Goal: Task Accomplishment & Management: Manage account settings

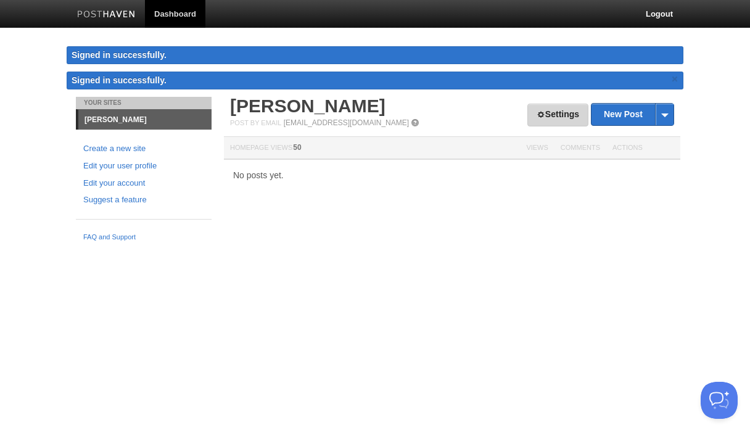
click at [547, 118] on link "Settings" at bounding box center [558, 115] width 61 height 23
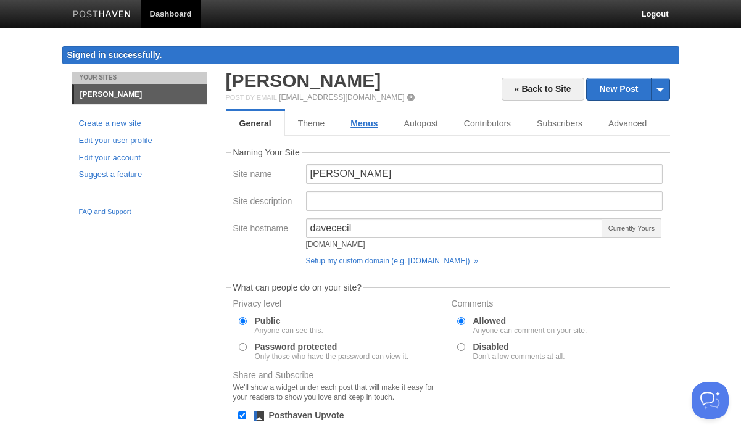
click at [366, 118] on link "Menus" at bounding box center [364, 123] width 53 height 25
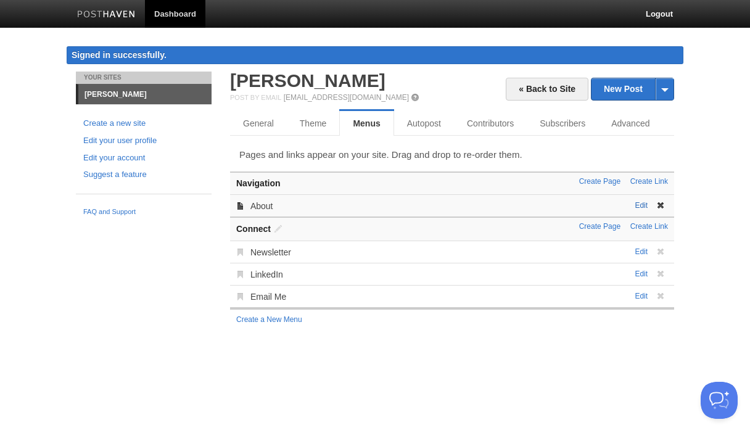
click at [642, 204] on link "Edit" at bounding box center [641, 205] width 13 height 9
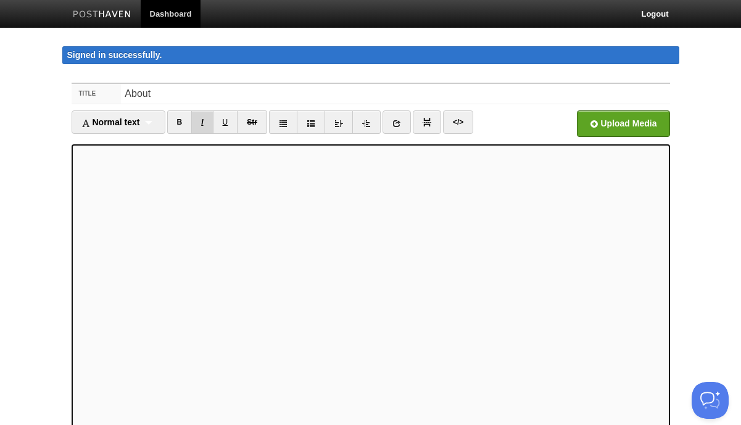
click at [205, 129] on link "I" at bounding box center [202, 121] width 22 height 23
click at [209, 121] on link "I" at bounding box center [202, 121] width 22 height 23
drag, startPoint x: 209, startPoint y: 123, endPoint x: 218, endPoint y: 135, distance: 14.9
click at [209, 123] on link "I" at bounding box center [202, 121] width 22 height 23
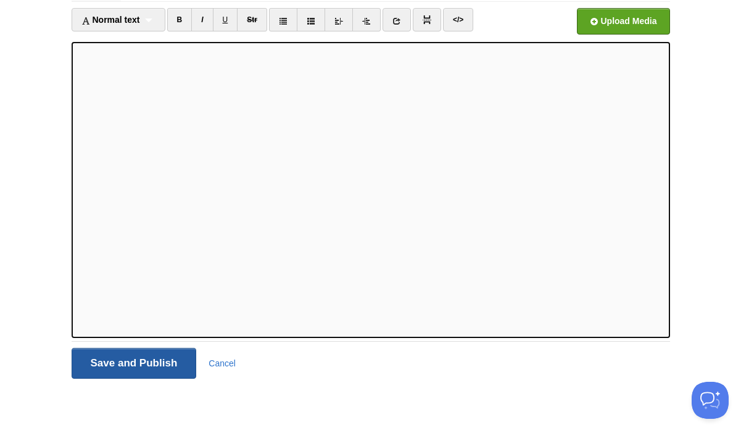
click at [162, 360] on input "Save and Publish" at bounding box center [134, 363] width 125 height 31
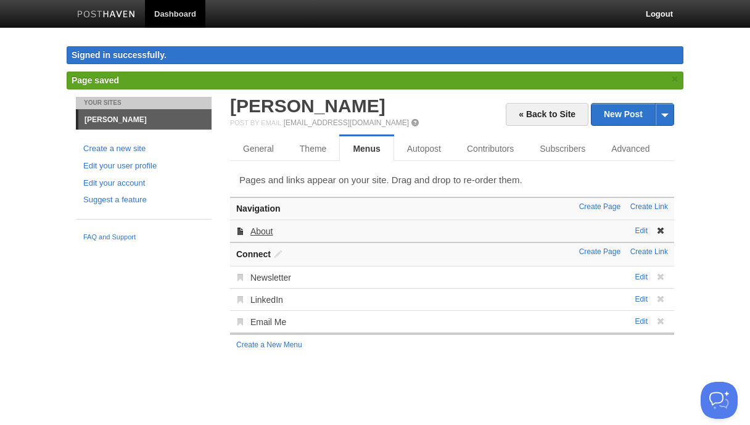
click at [261, 233] on link "About" at bounding box center [262, 231] width 23 height 10
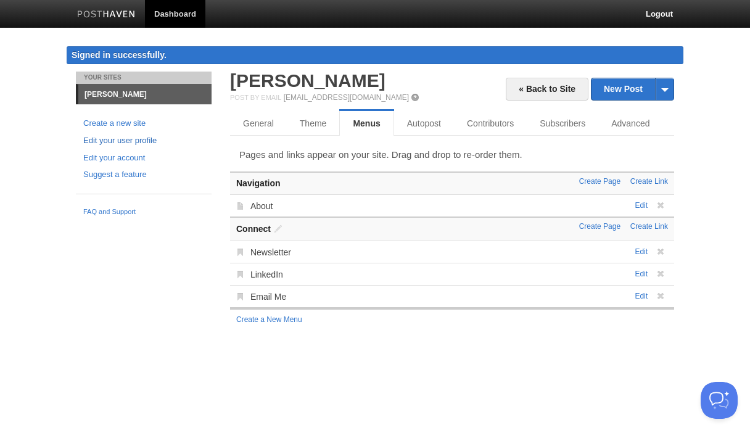
click at [141, 145] on link "Edit your user profile" at bounding box center [143, 141] width 121 height 13
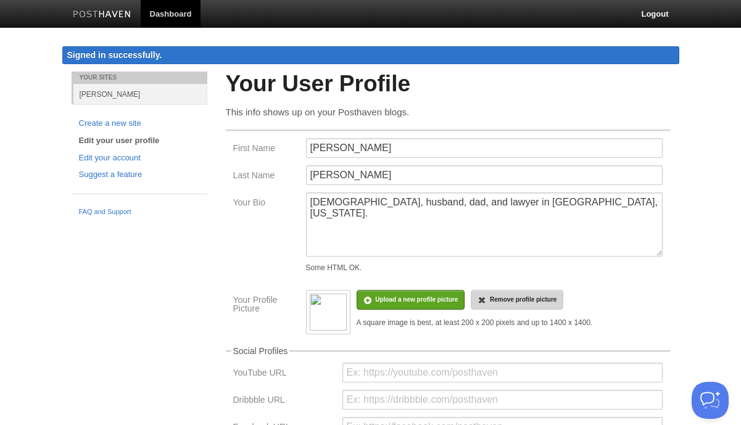
click at [483, 297] on icon at bounding box center [482, 300] width 9 height 9
drag, startPoint x: 584, startPoint y: 205, endPoint x: 350, endPoint y: 205, distance: 233.9
click at [350, 205] on textarea "Christian, husband, dad, and lawyer in Lexington, Kentucky." at bounding box center [484, 225] width 357 height 64
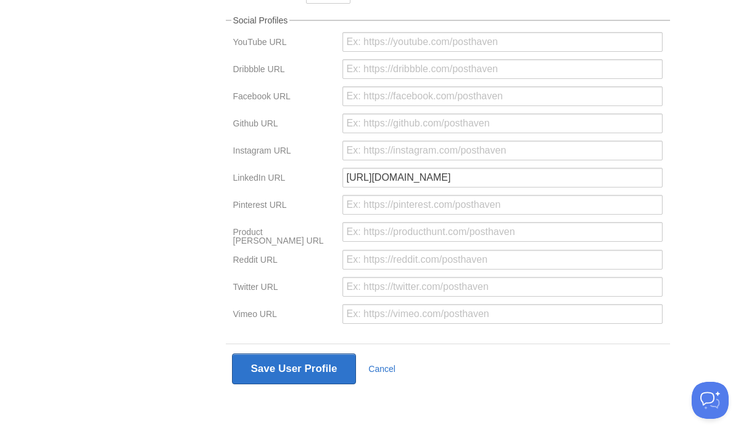
scroll to position [335, 0]
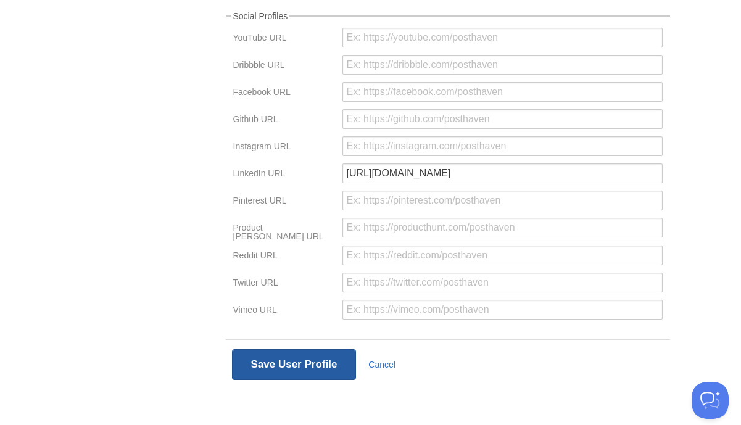
type textarea "[DEMOGRAPHIC_DATA] | Husband | Dad | Attorney"
click at [269, 352] on button "Save User Profile" at bounding box center [294, 364] width 125 height 31
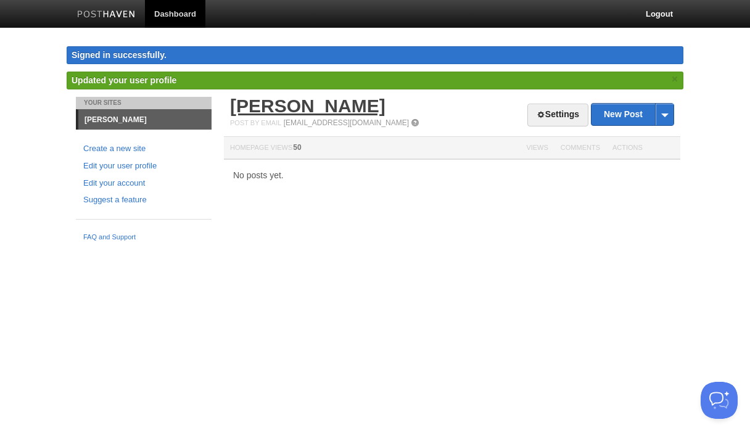
click at [275, 97] on link "[PERSON_NAME]" at bounding box center [307, 106] width 155 height 20
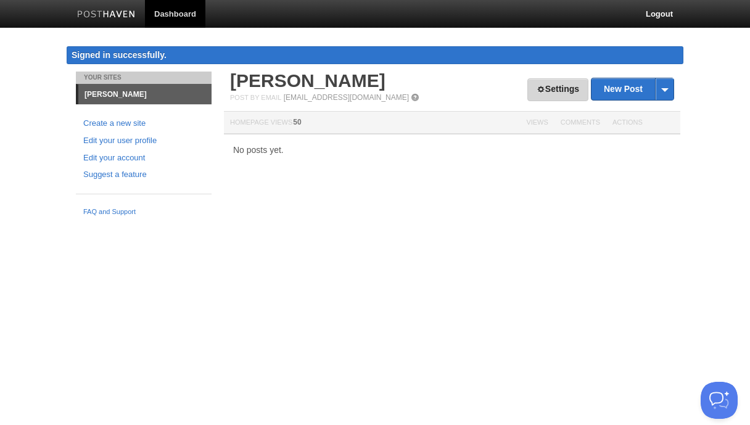
click at [538, 94] on link "Settings" at bounding box center [558, 89] width 61 height 23
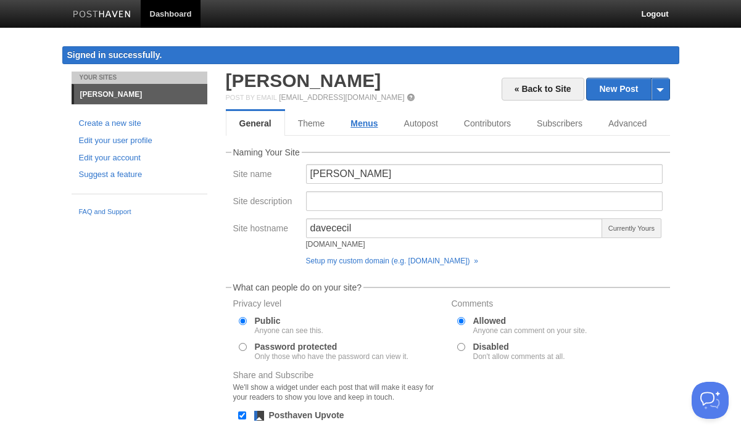
click at [368, 125] on link "Menus" at bounding box center [364, 123] width 53 height 25
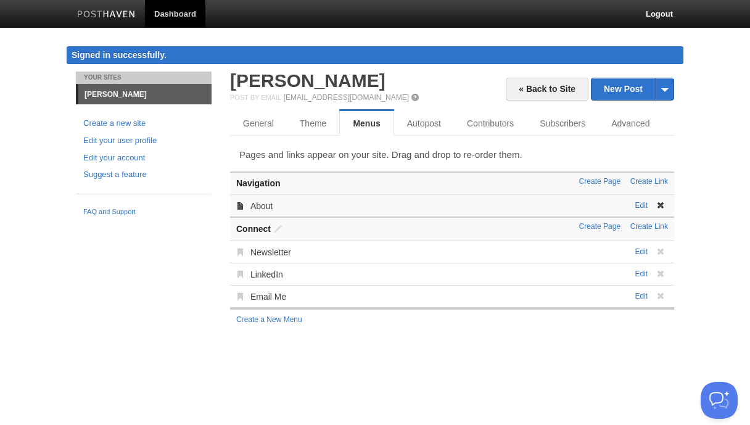
click at [641, 209] on link "Edit" at bounding box center [641, 205] width 13 height 9
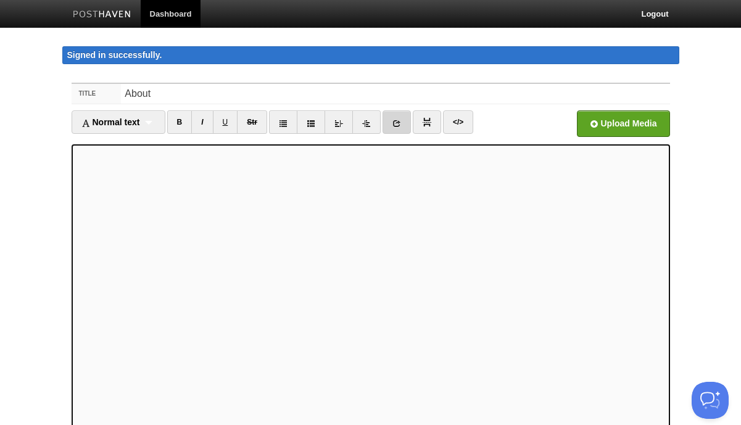
click at [389, 125] on link at bounding box center [397, 121] width 28 height 23
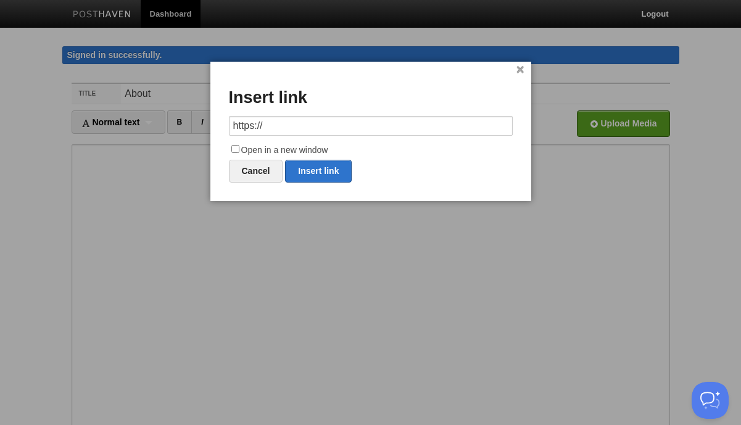
click at [390, 131] on input "https://" at bounding box center [371, 126] width 284 height 20
type input "h"
type input "https://www.fmglaw.com/lawyers/david-cecil/"
click at [317, 147] on label "Open in a new window" at bounding box center [371, 150] width 284 height 15
click at [239, 147] on input "Open in a new window" at bounding box center [235, 149] width 8 height 8
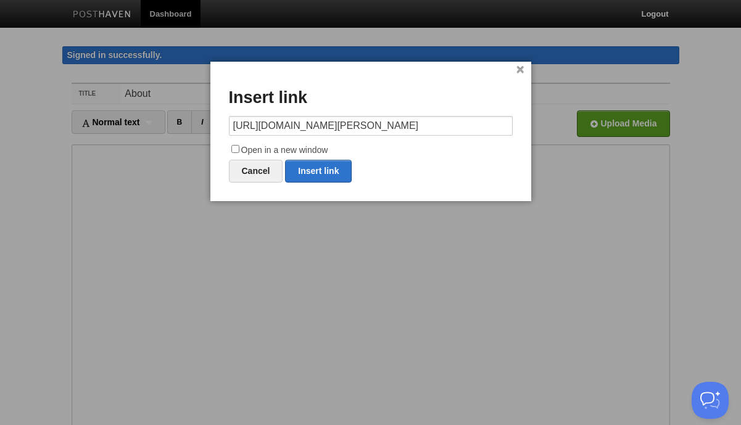
checkbox input "true"
click at [319, 168] on link "Insert link" at bounding box center [318, 171] width 67 height 23
type input "https://"
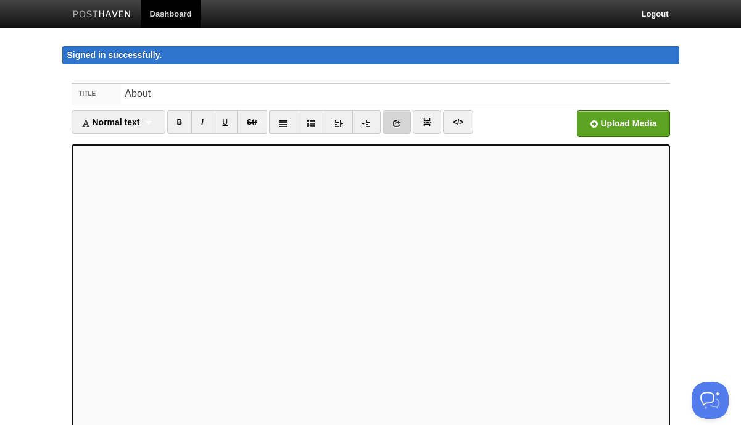
click at [401, 122] on icon at bounding box center [396, 123] width 9 height 9
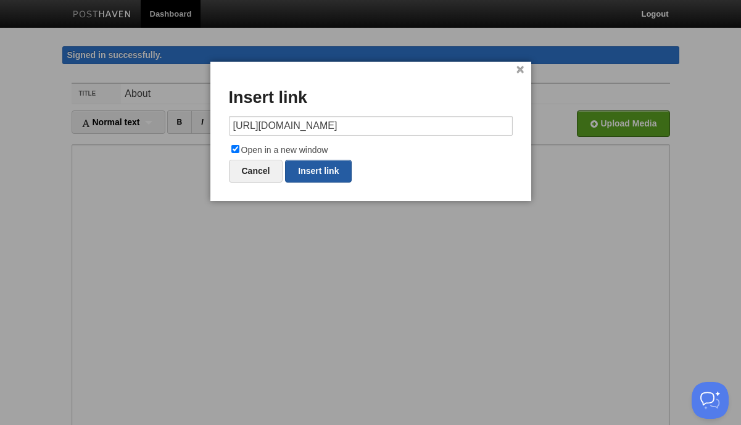
click at [335, 168] on link "Insert link" at bounding box center [318, 171] width 67 height 23
type input "https://"
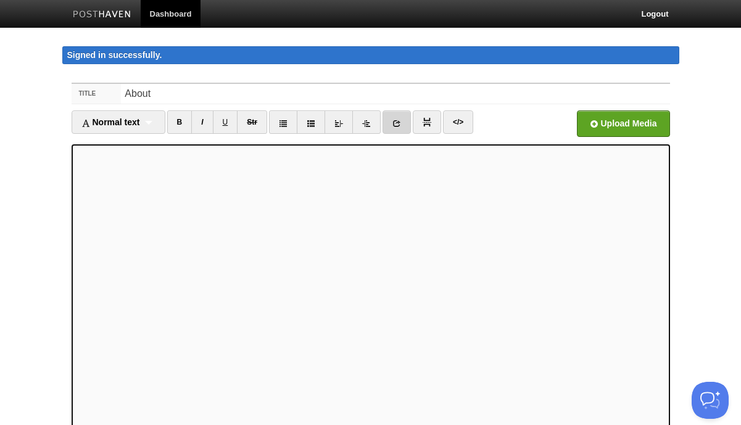
click at [394, 123] on link at bounding box center [397, 121] width 28 height 23
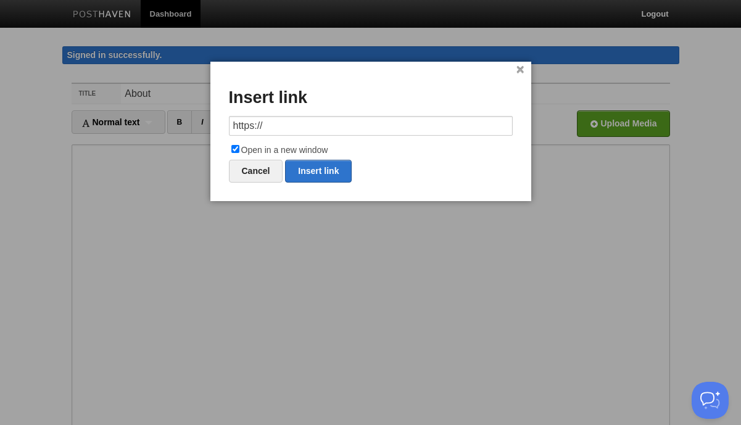
drag, startPoint x: 312, startPoint y: 130, endPoint x: 174, endPoint y: 128, distance: 137.6
click at [174, 128] on body "Dashboard Logout Signed in successfully. Signed in successfully. × Page saved ×…" at bounding box center [370, 264] width 741 height 528
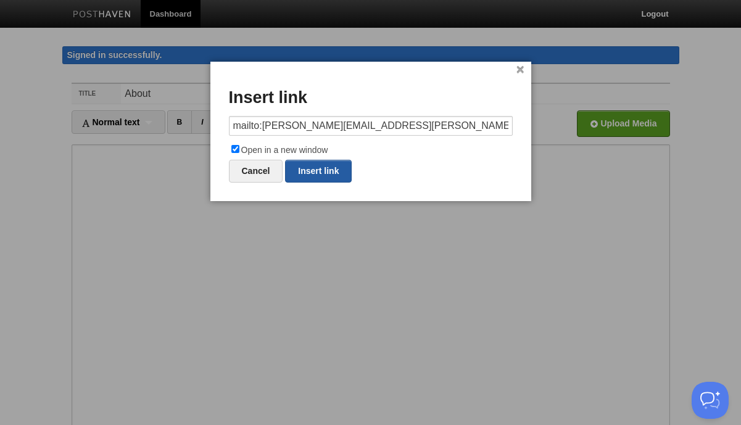
click at [309, 165] on link "Insert link" at bounding box center [318, 171] width 67 height 23
type input "https://"
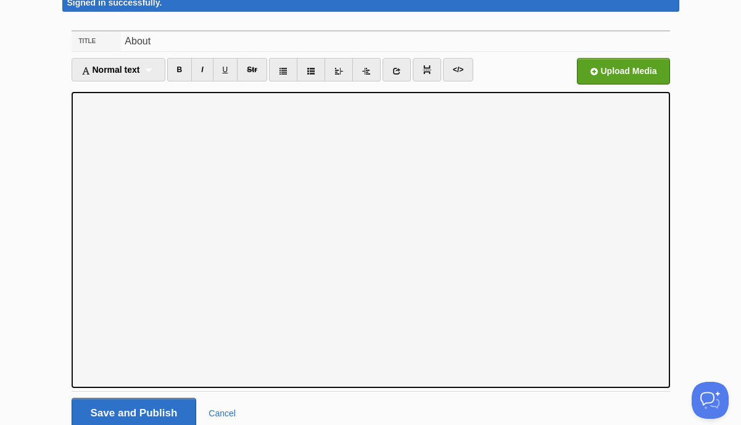
scroll to position [102, 0]
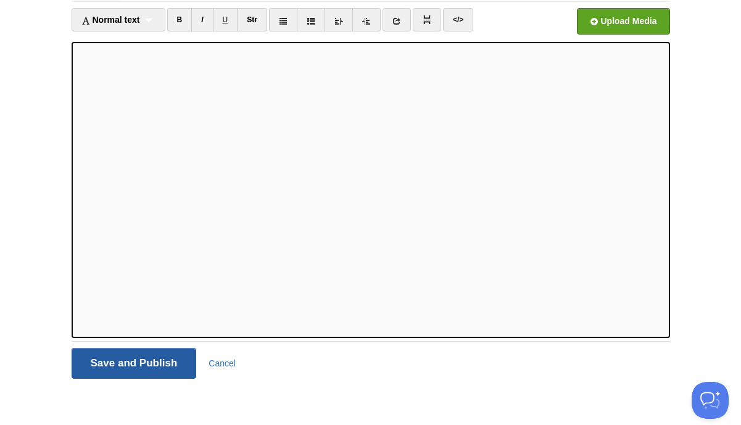
click at [170, 363] on input "Save and Publish" at bounding box center [134, 363] width 125 height 31
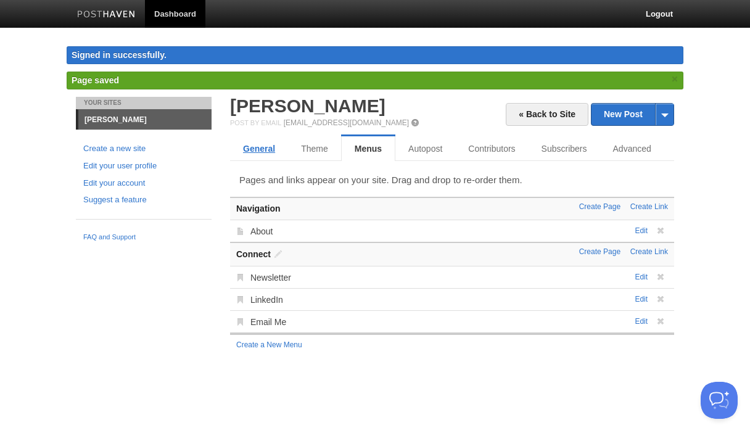
click at [264, 148] on link "General" at bounding box center [259, 148] width 58 height 25
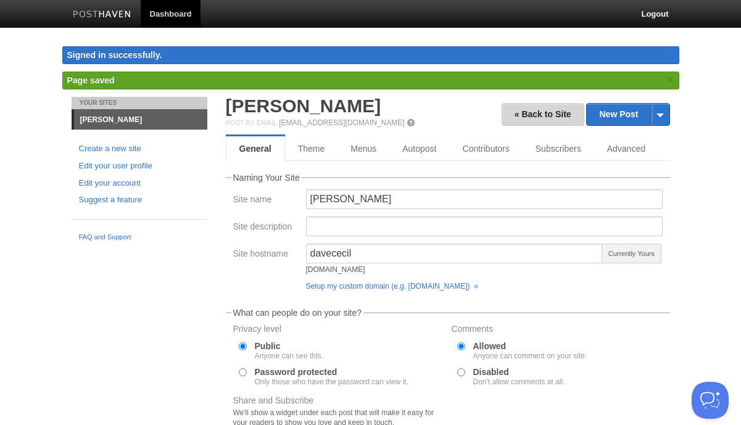
click at [555, 111] on link "« Back to Site" at bounding box center [543, 114] width 83 height 23
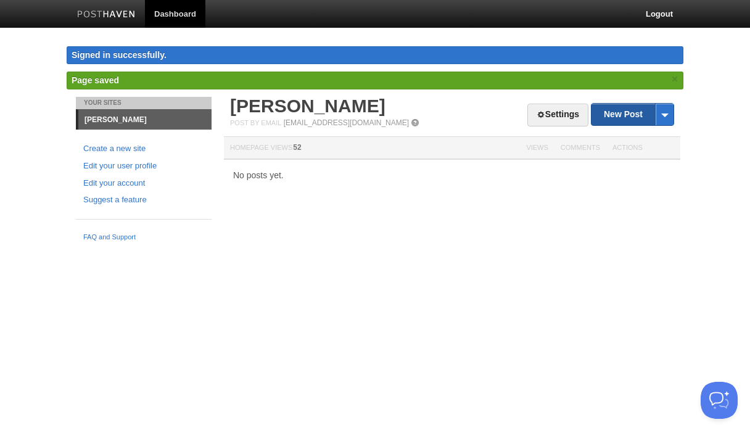
click at [623, 122] on link "New Post" at bounding box center [633, 115] width 82 height 22
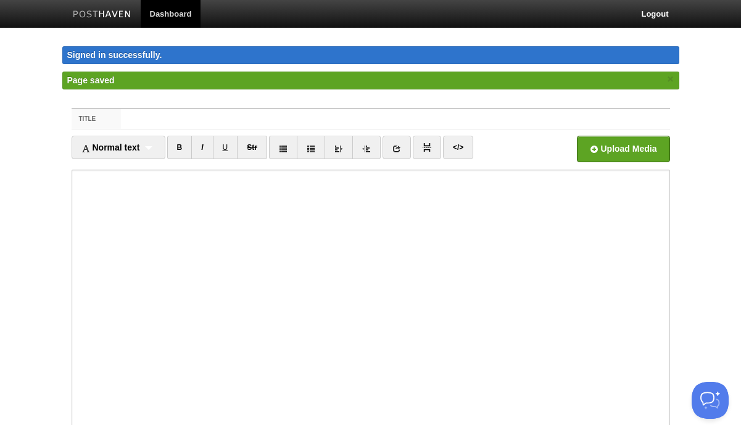
scroll to position [147, 0]
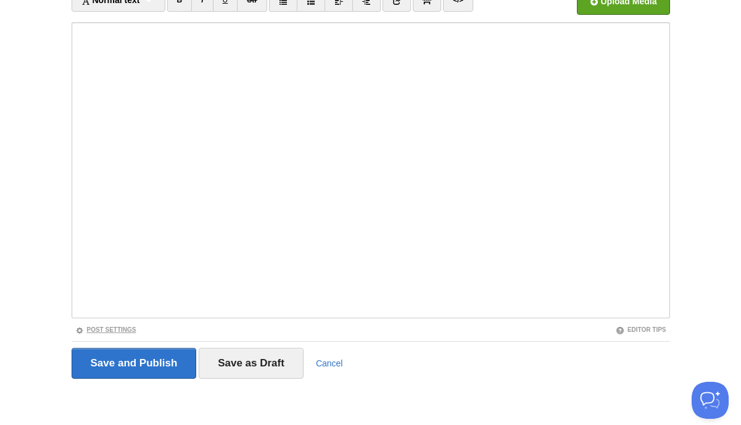
click at [120, 328] on link "Post Settings" at bounding box center [105, 329] width 61 height 7
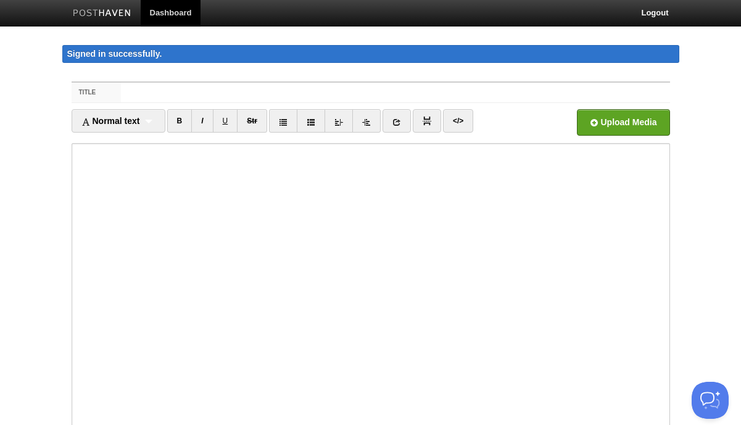
scroll to position [0, 0]
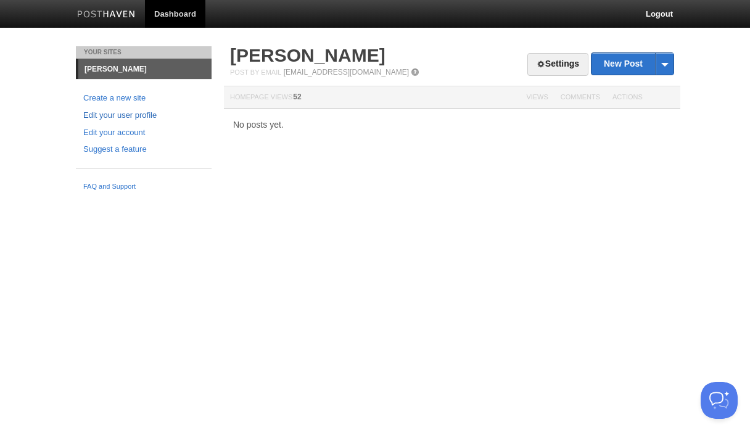
click at [124, 112] on link "Edit your user profile" at bounding box center [143, 115] width 121 height 13
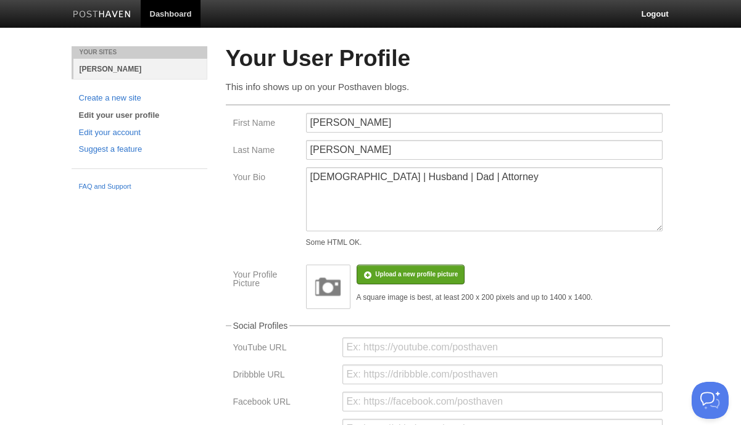
click at [111, 65] on link "[PERSON_NAME]" at bounding box center [140, 69] width 134 height 20
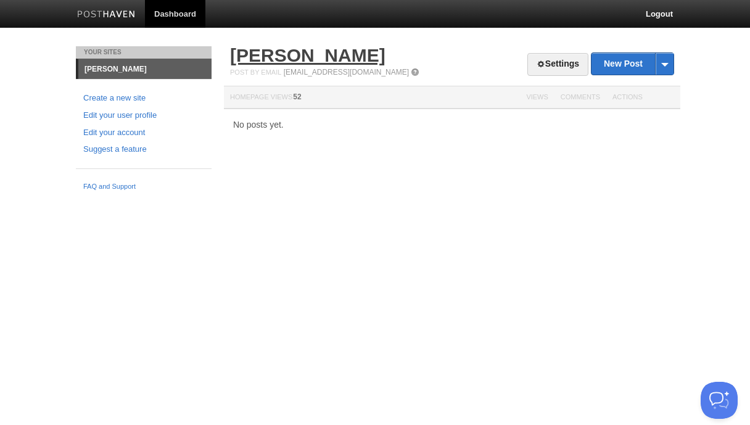
click at [274, 61] on link "[PERSON_NAME]" at bounding box center [307, 55] width 155 height 20
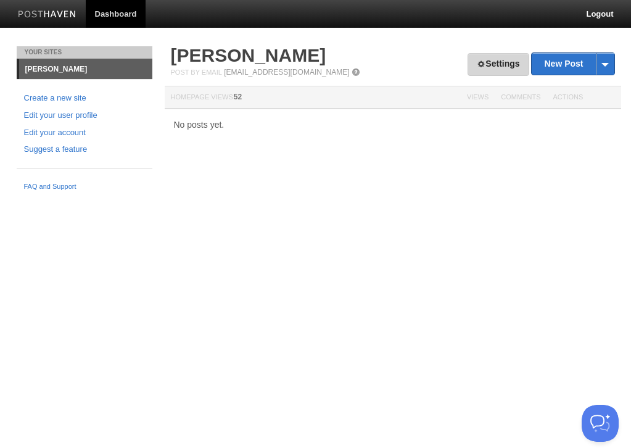
click at [491, 65] on link "Settings" at bounding box center [498, 64] width 61 height 23
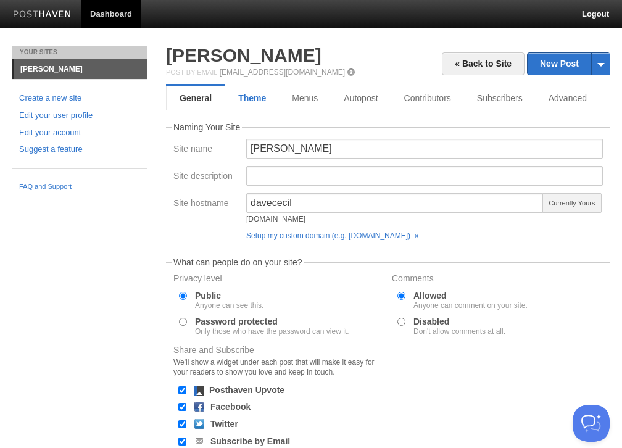
click at [263, 96] on link "Theme" at bounding box center [252, 98] width 54 height 25
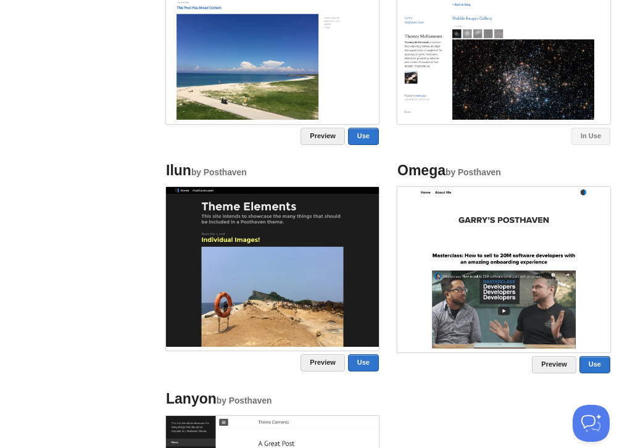
scroll to position [494, 0]
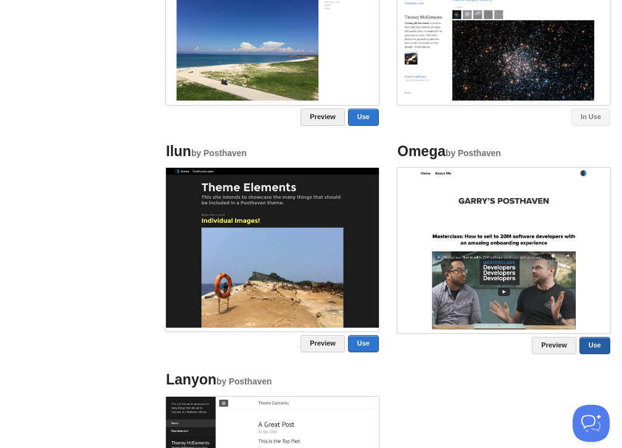
click at [591, 342] on link "Use" at bounding box center [594, 345] width 31 height 17
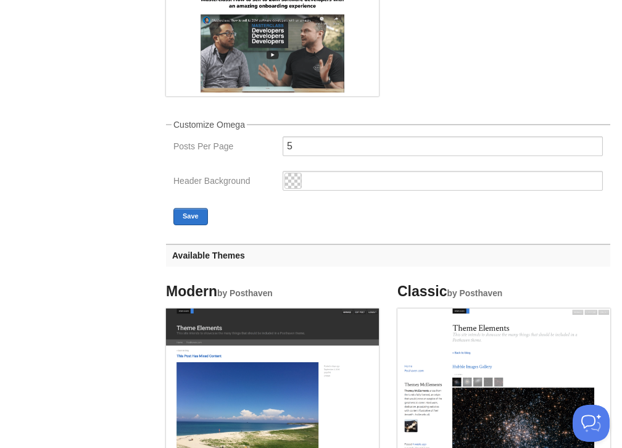
scroll to position [123, 0]
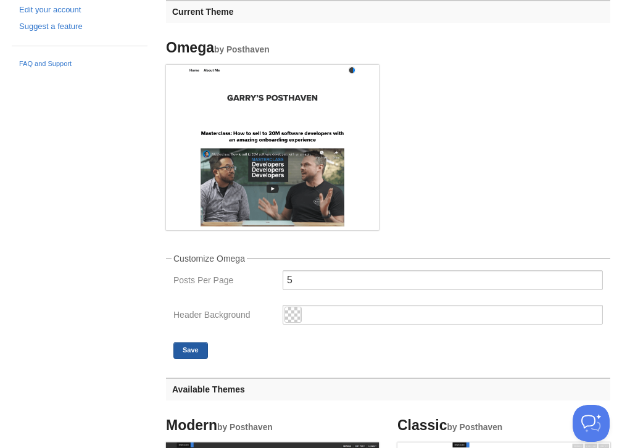
click at [194, 344] on button "Save" at bounding box center [190, 350] width 35 height 17
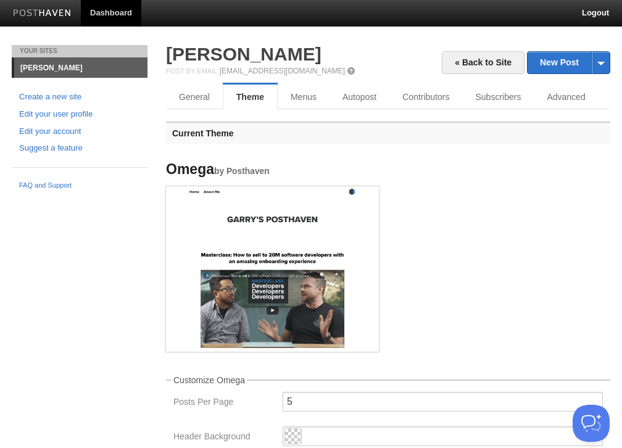
scroll to position [0, 0]
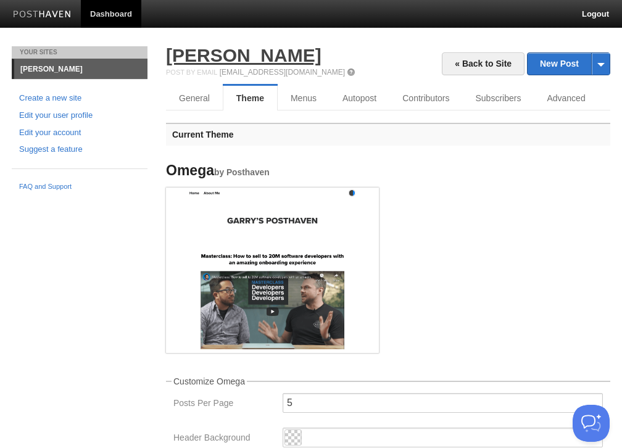
click at [206, 62] on link "[PERSON_NAME]" at bounding box center [243, 55] width 155 height 20
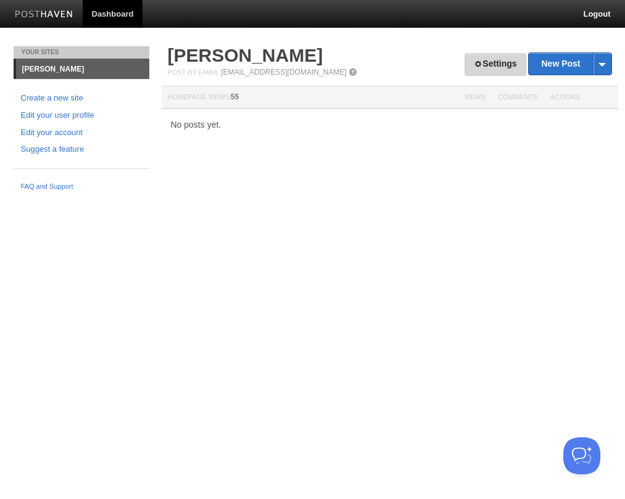
click at [465, 67] on link "Settings" at bounding box center [495, 64] width 61 height 23
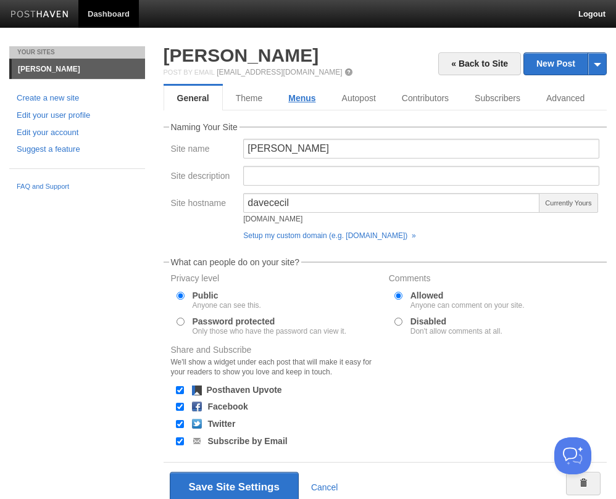
click at [302, 100] on link "Menus" at bounding box center [301, 98] width 53 height 25
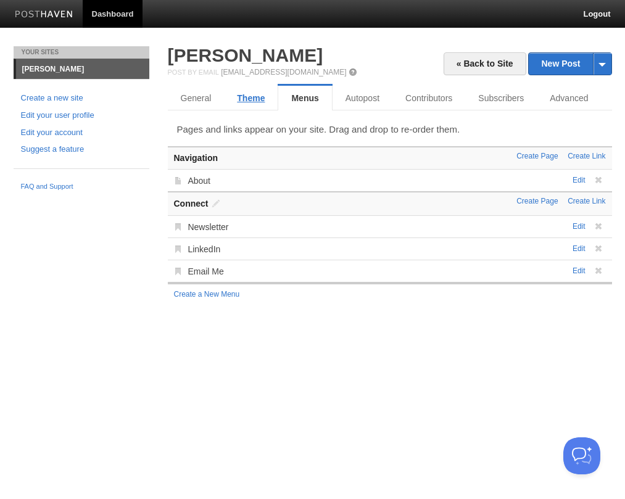
click at [265, 97] on link "Theme" at bounding box center [251, 98] width 54 height 25
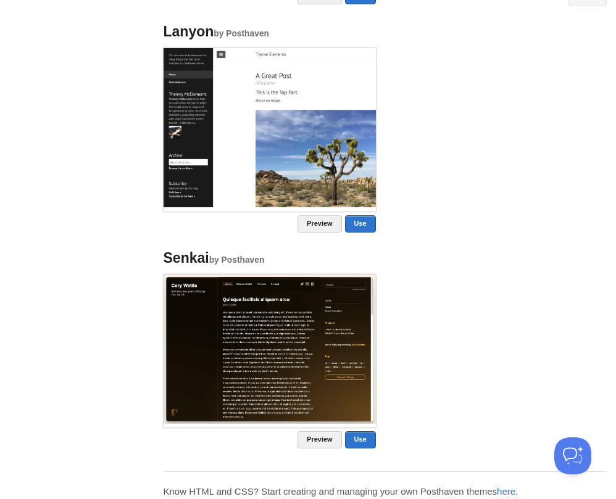
scroll to position [943, 0]
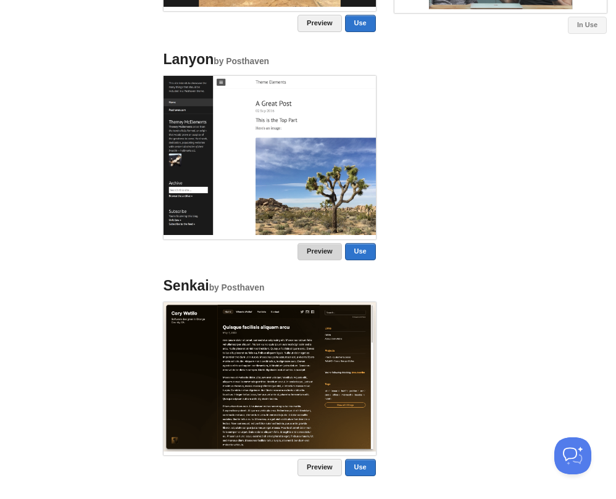
click at [313, 251] on link "Preview" at bounding box center [319, 251] width 44 height 17
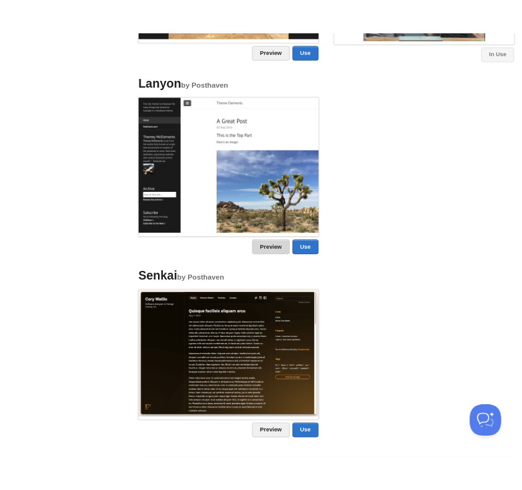
scroll to position [887, 0]
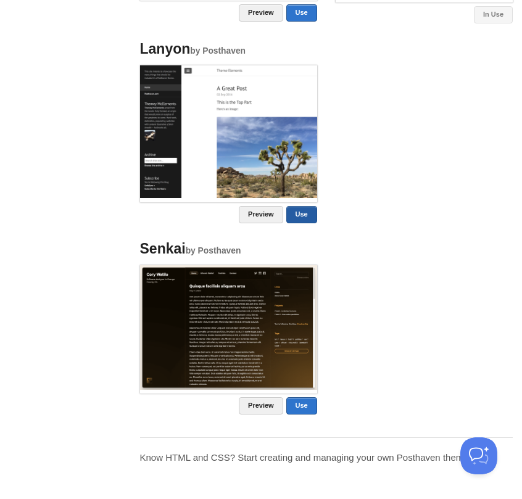
click at [309, 210] on link "Use" at bounding box center [301, 214] width 31 height 17
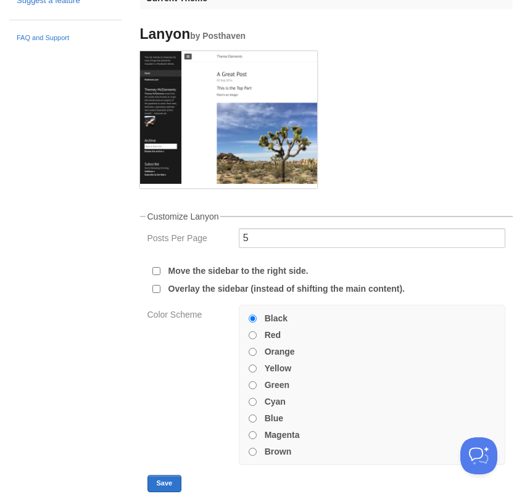
scroll to position [135, 0]
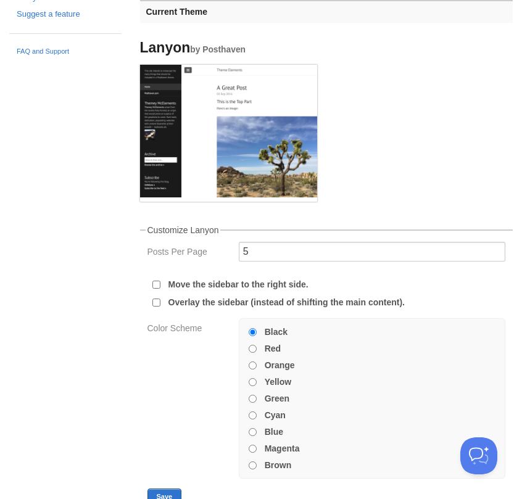
click at [257, 434] on div at bounding box center [252, 431] width 13 height 11
click at [252, 433] on input "Blue" at bounding box center [253, 432] width 8 height 8
radio input "true"
click at [175, 494] on button "Save" at bounding box center [164, 497] width 35 height 17
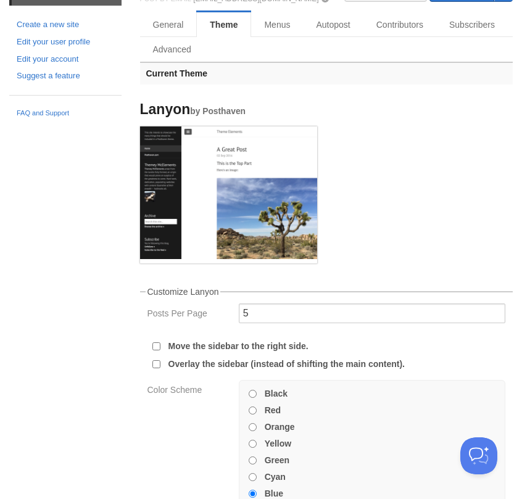
scroll to position [0, 0]
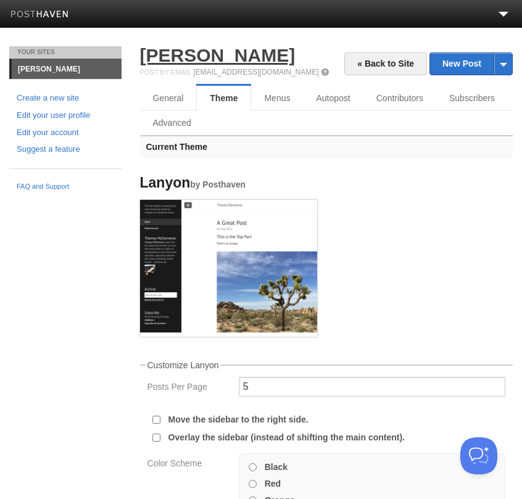
click at [220, 53] on link "[PERSON_NAME]" at bounding box center [217, 55] width 155 height 20
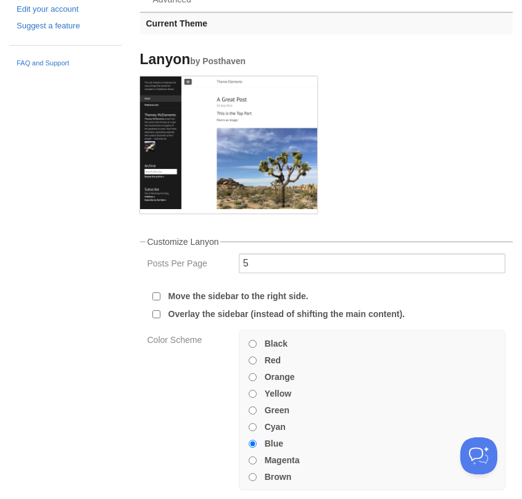
scroll to position [185, 0]
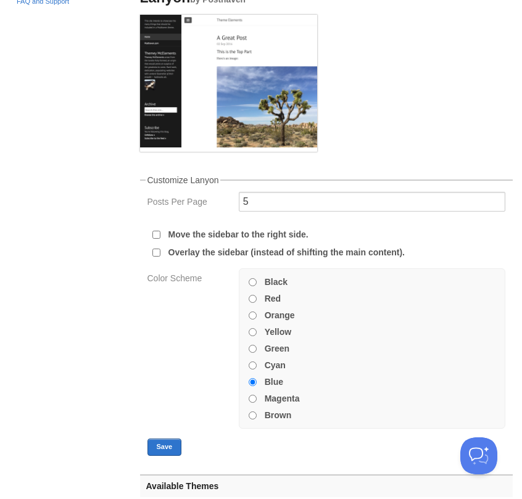
click at [251, 365] on input "Cyan" at bounding box center [253, 366] width 8 height 8
radio input "true"
click at [165, 449] on button "Save" at bounding box center [164, 447] width 35 height 17
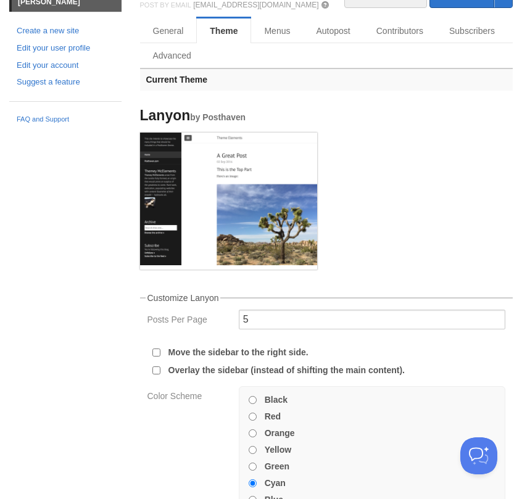
scroll to position [0, 0]
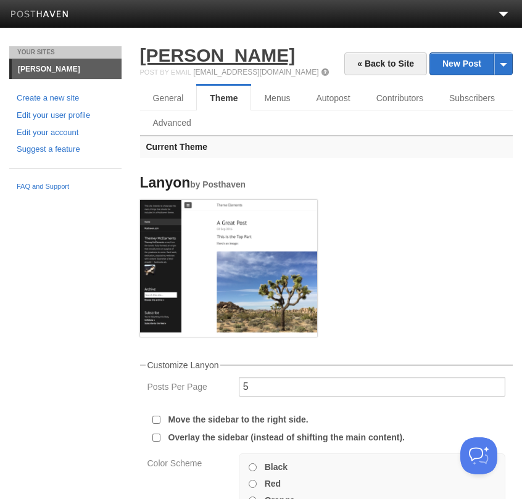
click at [211, 63] on link "[PERSON_NAME]" at bounding box center [217, 55] width 155 height 20
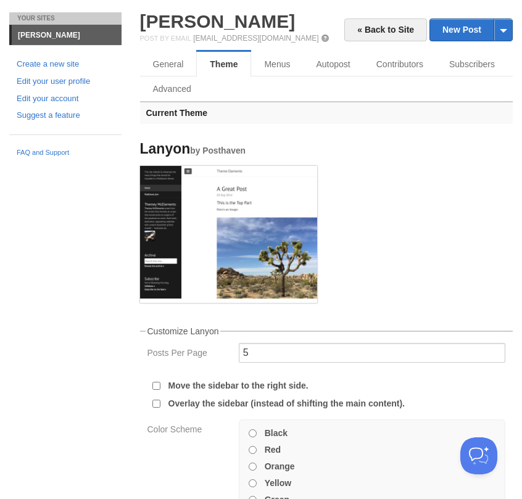
scroll to position [62, 0]
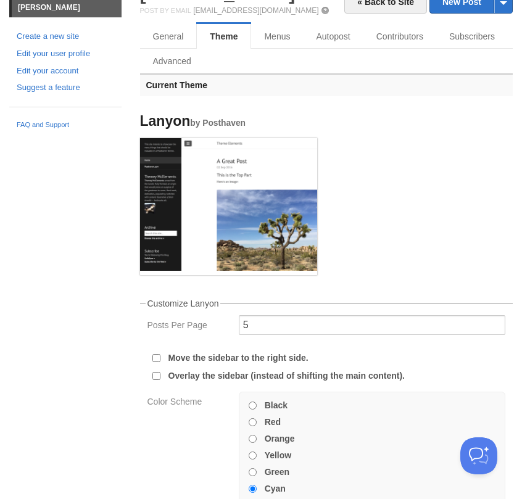
click at [253, 426] on input "Red" at bounding box center [253, 422] width 8 height 8
radio input "true"
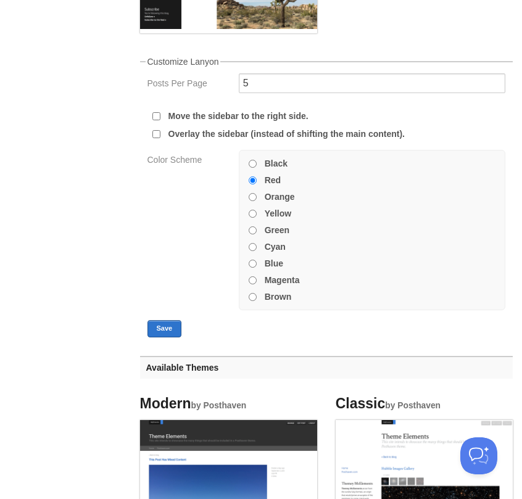
scroll to position [309, 0]
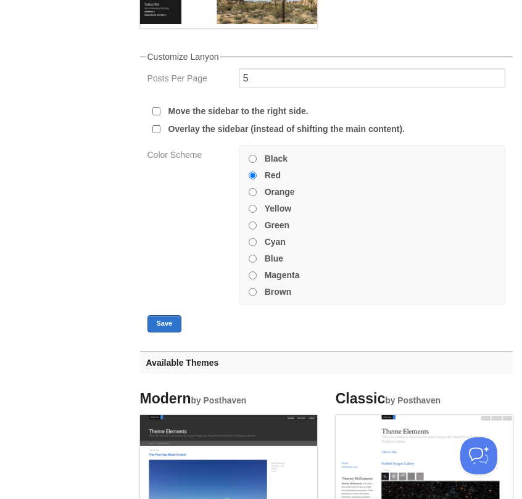
click at [160, 313] on fieldset "Customize Lanyon Posts Per Page 5 Move the sidebar to the right side. Overlay t…" at bounding box center [326, 192] width 373 height 280
click at [160, 320] on button "Save" at bounding box center [164, 323] width 35 height 17
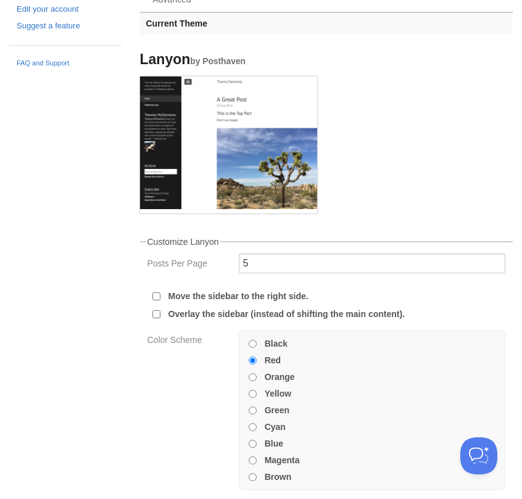
scroll to position [0, 0]
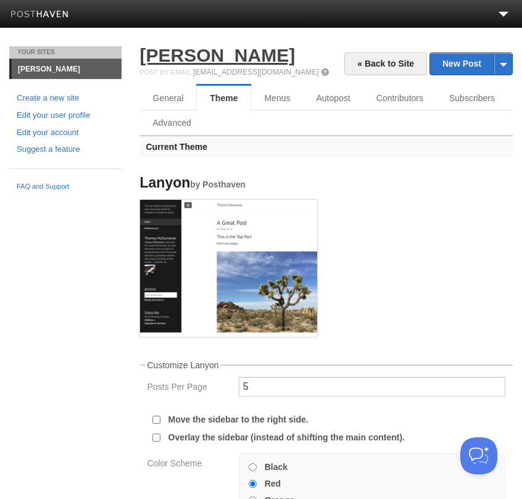
click at [199, 58] on link "[PERSON_NAME]" at bounding box center [217, 55] width 155 height 20
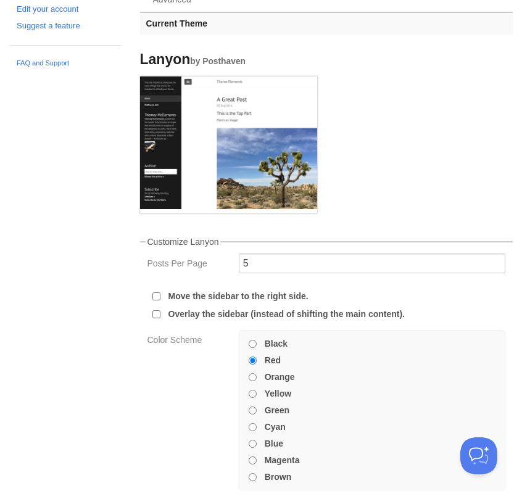
click at [253, 346] on input "Black" at bounding box center [253, 344] width 8 height 8
radio input "true"
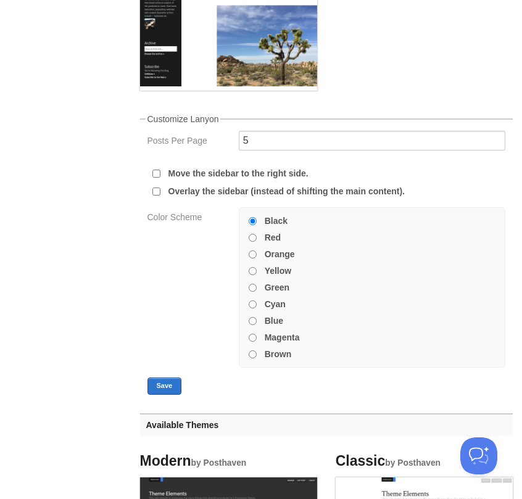
scroll to position [247, 0]
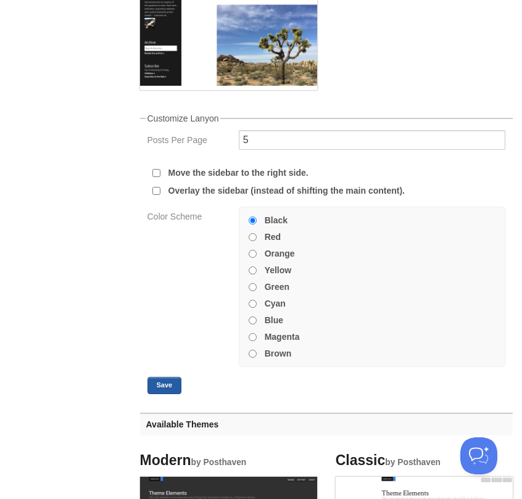
click at [171, 386] on button "Save" at bounding box center [164, 385] width 35 height 17
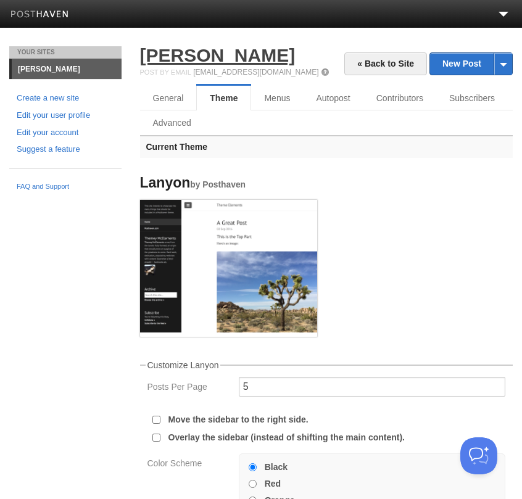
click at [225, 61] on link "[PERSON_NAME]" at bounding box center [217, 55] width 155 height 20
